Goal: Task Accomplishment & Management: Manage account settings

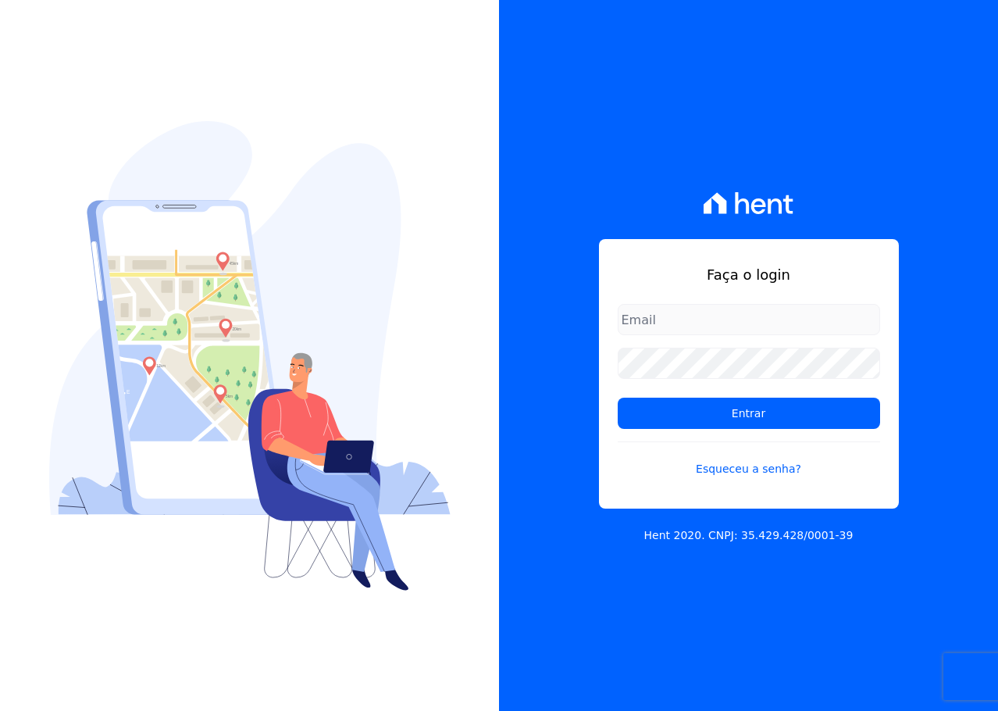
type input "[PERSON_NAME][EMAIL_ADDRESS][DOMAIN_NAME]"
click at [727, 435] on form "[PERSON_NAME][EMAIL_ADDRESS][DOMAIN_NAME] Entrar Esqueceu a senha?" at bounding box center [749, 400] width 262 height 192
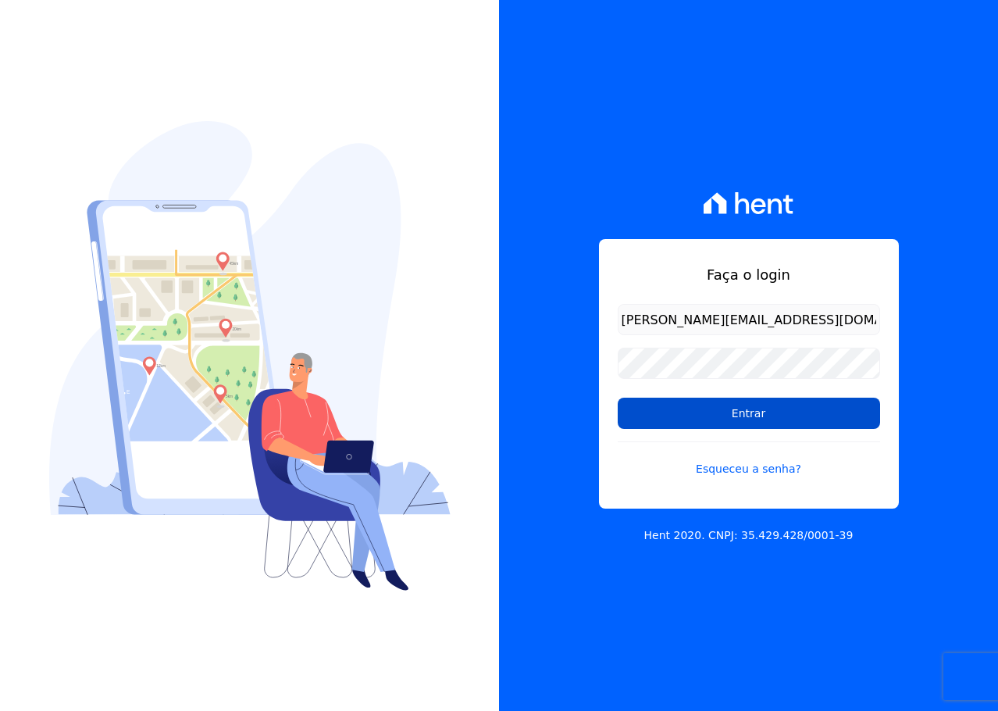
click at [725, 419] on input "Entrar" at bounding box center [749, 412] width 262 height 31
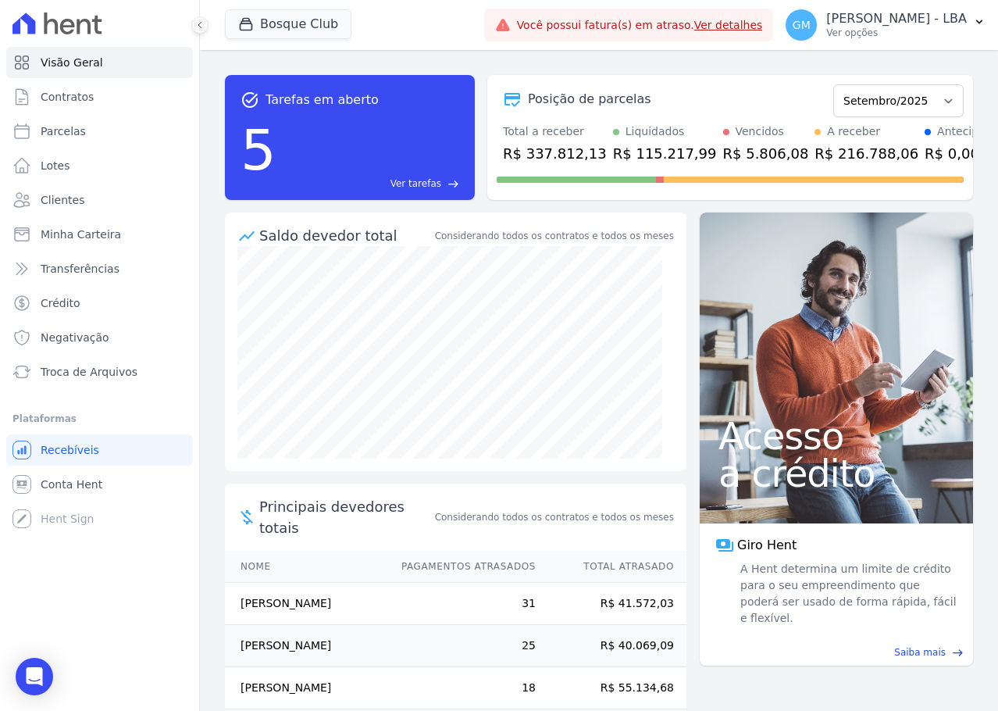
click at [328, 54] on div "task_alt Tarefas em aberto 5 Ver tarefas east Posição de parcelas Julho/2023 Ag…" at bounding box center [599, 380] width 798 height 661
click at [316, 29] on button "Bosque Club" at bounding box center [288, 24] width 126 height 30
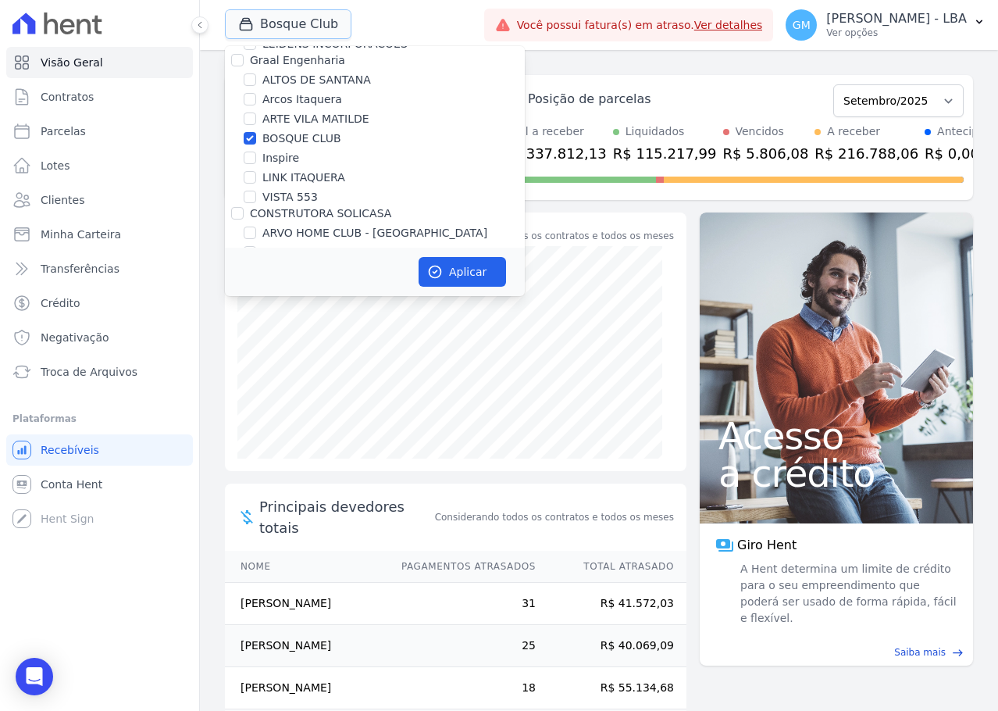
scroll to position [156, 0]
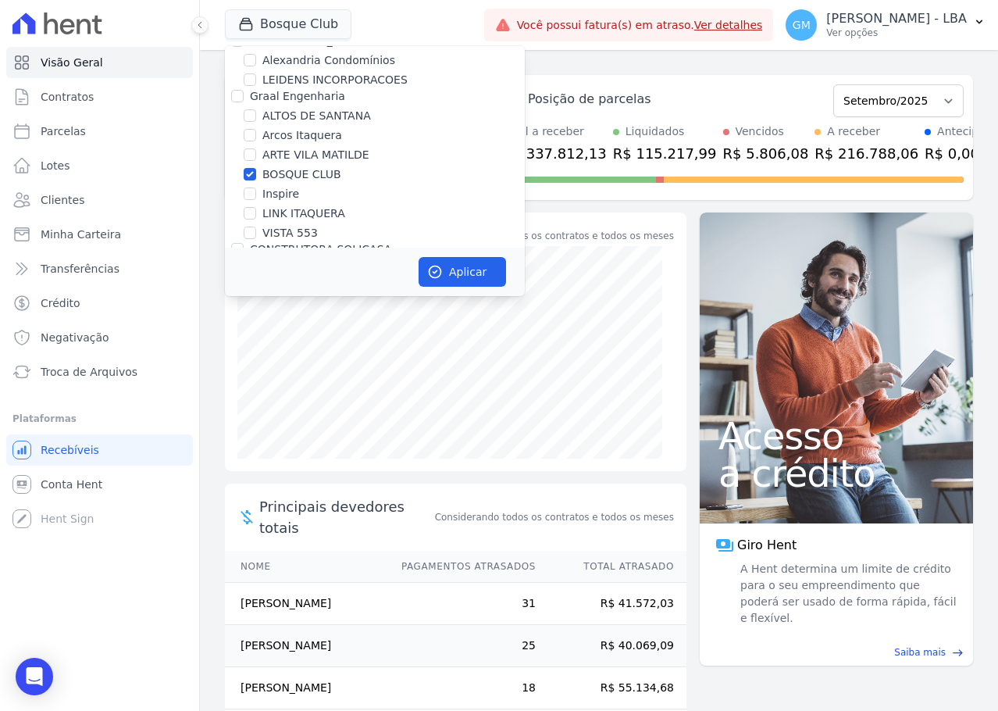
click at [297, 172] on label "BOSQUE CLUB" at bounding box center [301, 174] width 79 height 16
click at [256, 172] on input "BOSQUE CLUB" at bounding box center [250, 174] width 12 height 12
checkbox input "false"
click at [294, 236] on label "VISTA 553" at bounding box center [289, 233] width 55 height 16
click at [256, 236] on input "VISTA 553" at bounding box center [250, 232] width 12 height 12
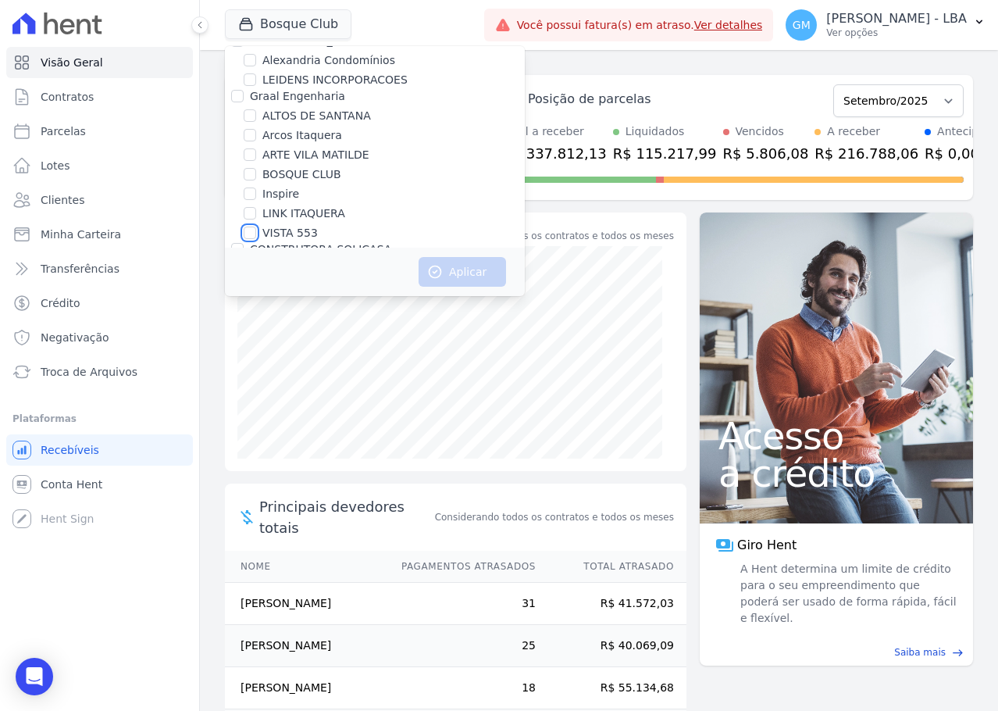
checkbox input "true"
click at [447, 274] on button "Aplicar" at bounding box center [462, 272] width 87 height 30
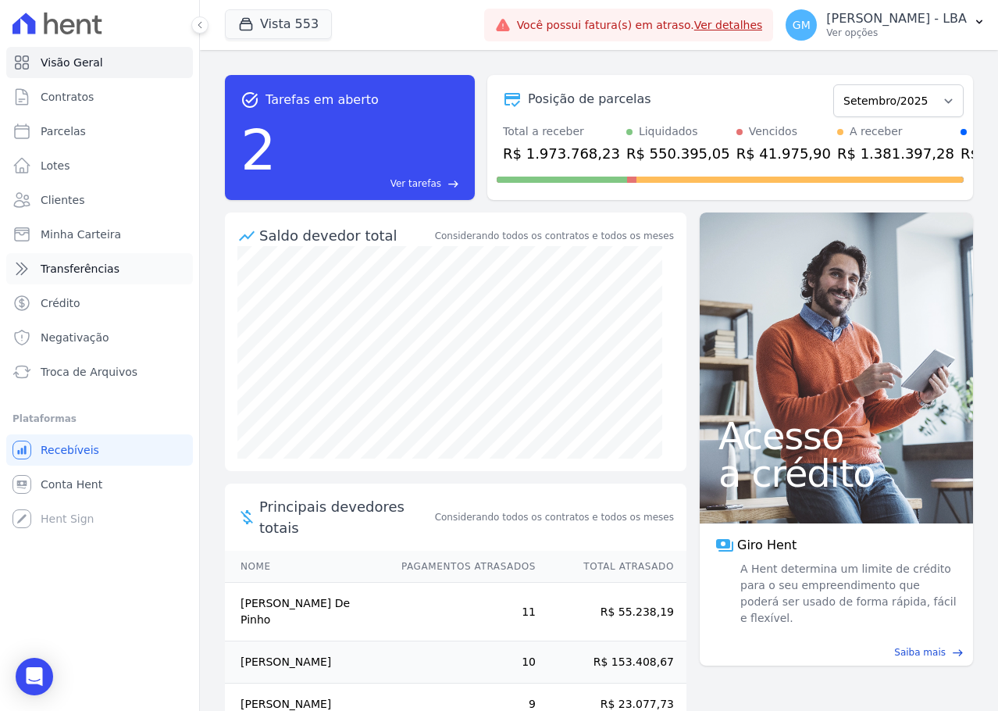
click at [111, 270] on link "Transferências" at bounding box center [99, 268] width 187 height 31
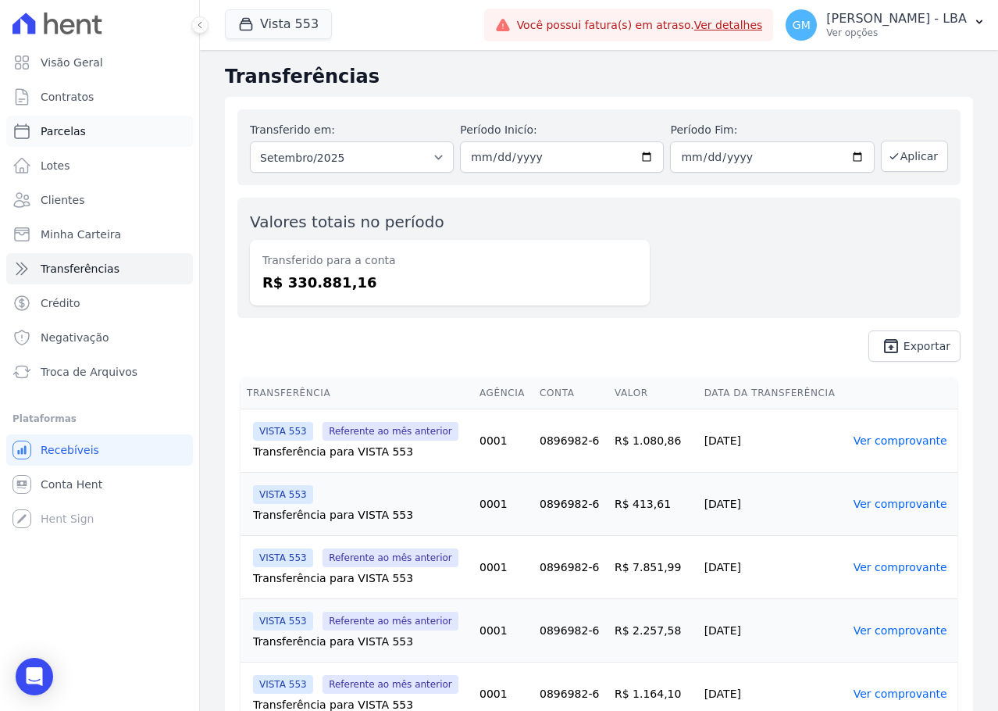
click at [77, 124] on span "Parcelas" at bounding box center [63, 131] width 45 height 16
select select
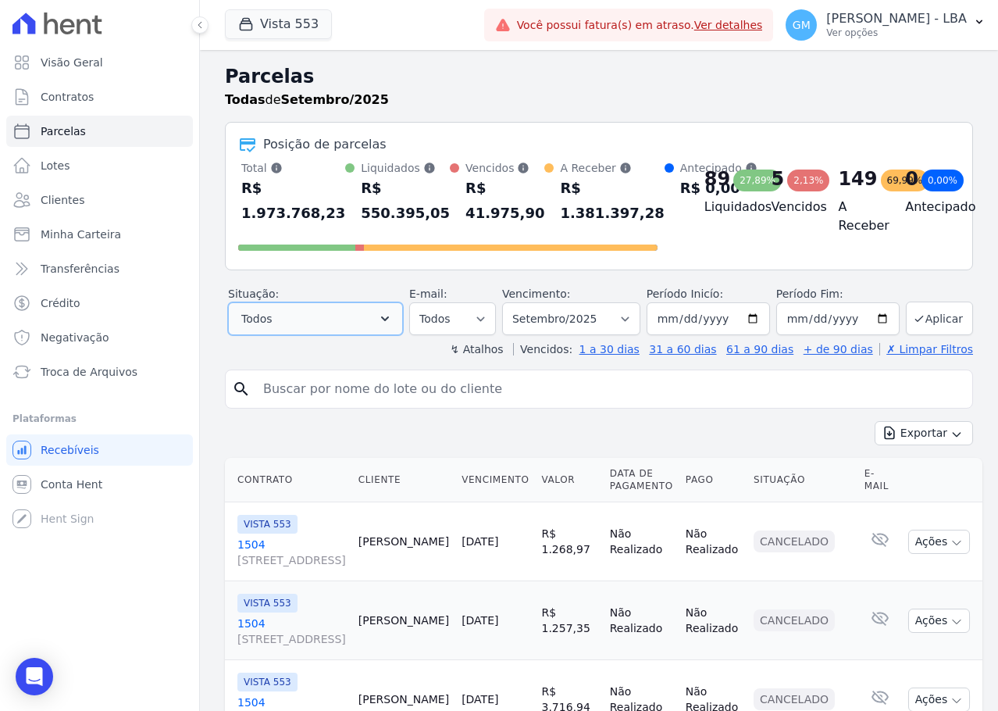
click at [389, 324] on icon "button" at bounding box center [385, 319] width 16 height 16
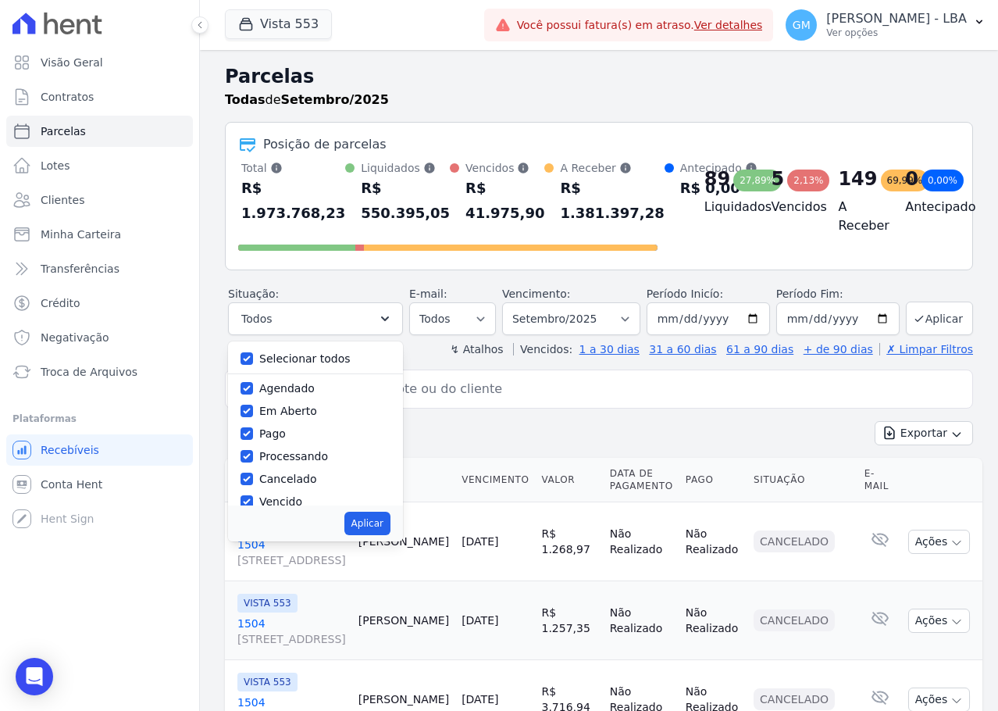
click at [328, 366] on div "Selecionar todos" at bounding box center [304, 359] width 91 height 16
click at [322, 358] on label "Selecionar todos" at bounding box center [304, 358] width 91 height 12
click at [253, 358] on input "Selecionar todos" at bounding box center [246, 358] width 12 height 12
checkbox input "false"
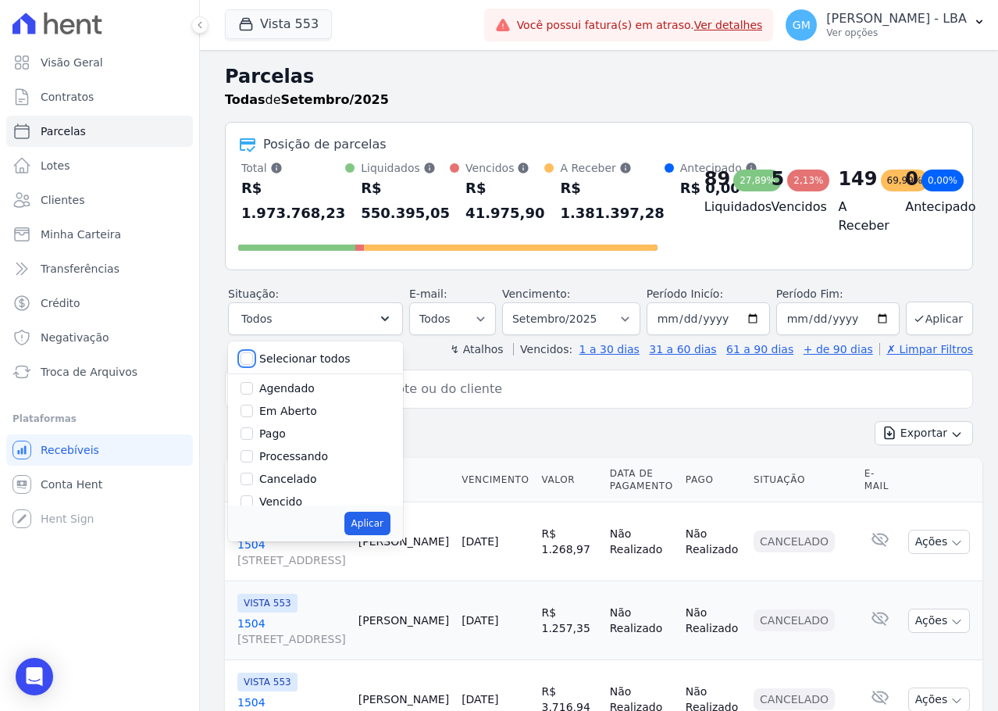
checkbox input "false"
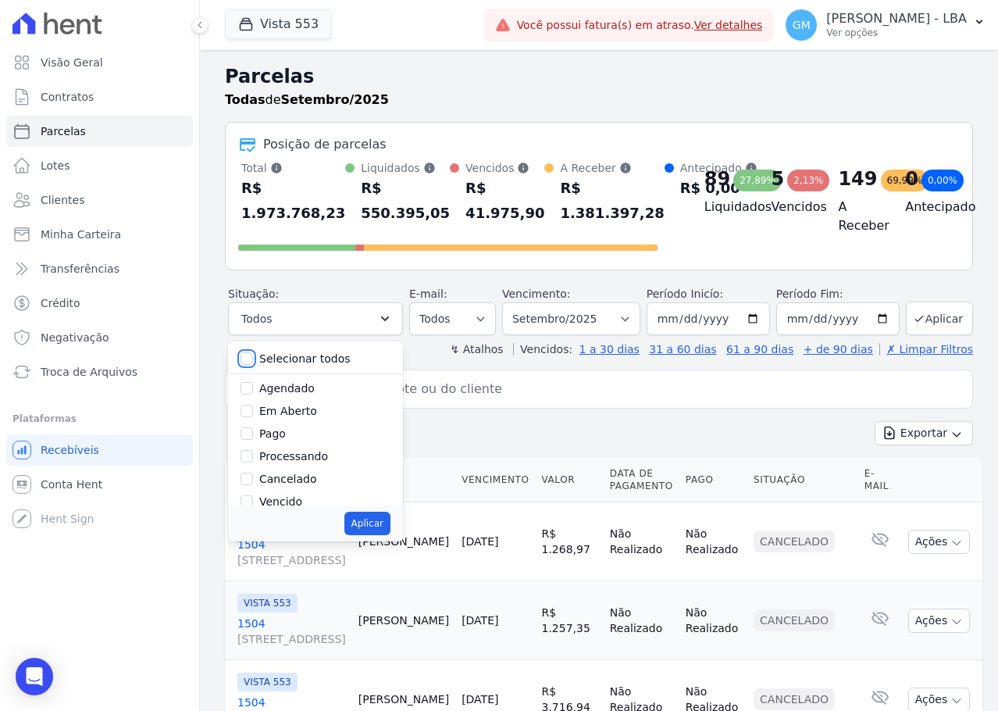
checkbox input "false"
click at [294, 411] on label "Em Aberto" at bounding box center [288, 410] width 58 height 12
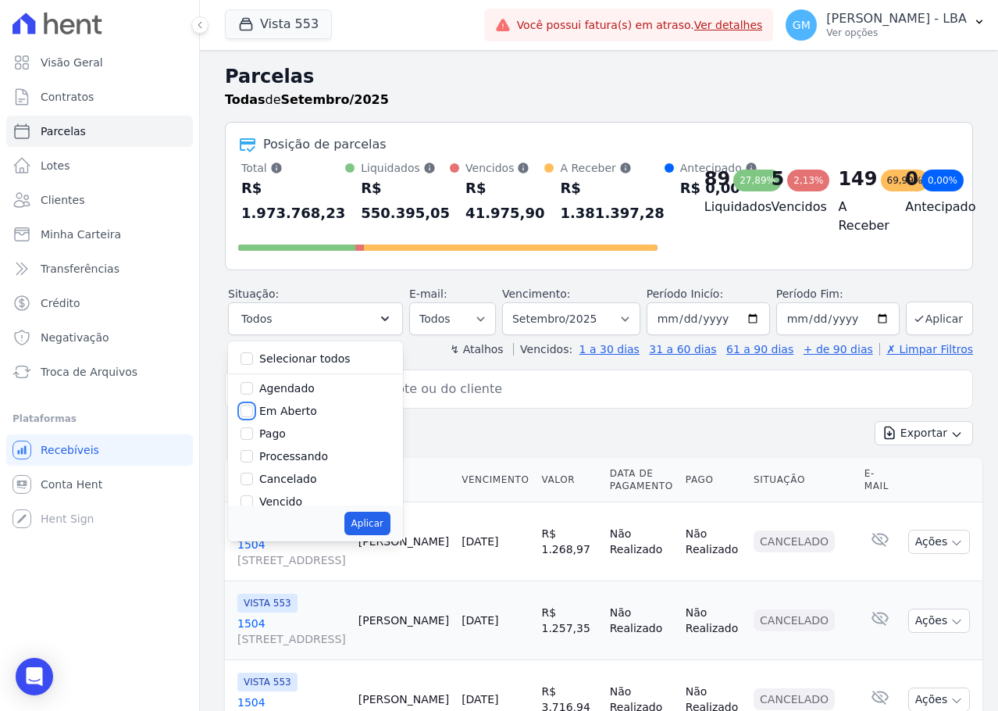
click at [253, 411] on input "Em Aberto" at bounding box center [246, 410] width 12 height 12
checkbox input "true"
click at [378, 515] on button "Aplicar" at bounding box center [367, 522] width 46 height 23
select select "pending"
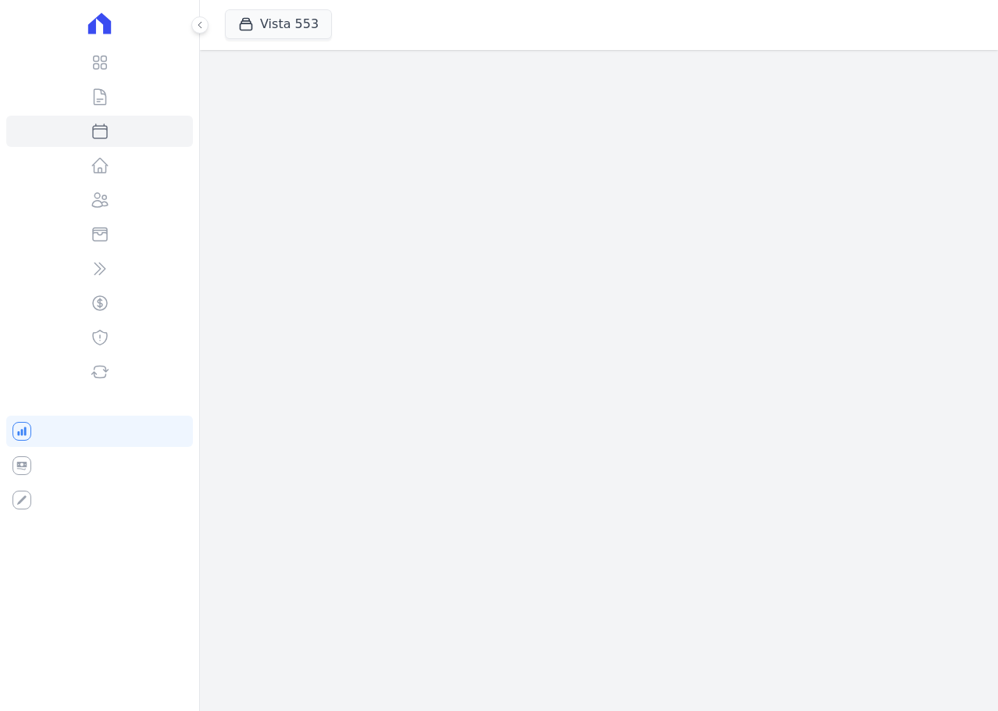
select select
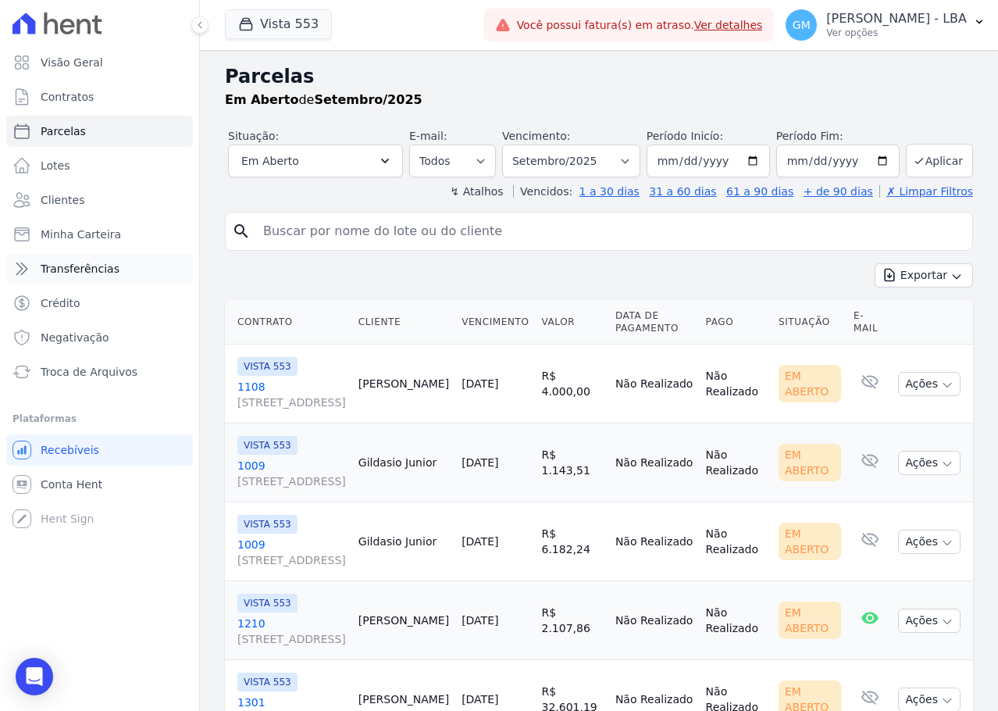
click at [141, 254] on link "Transferências" at bounding box center [99, 268] width 187 height 31
